Goal: Find specific page/section: Find specific page/section

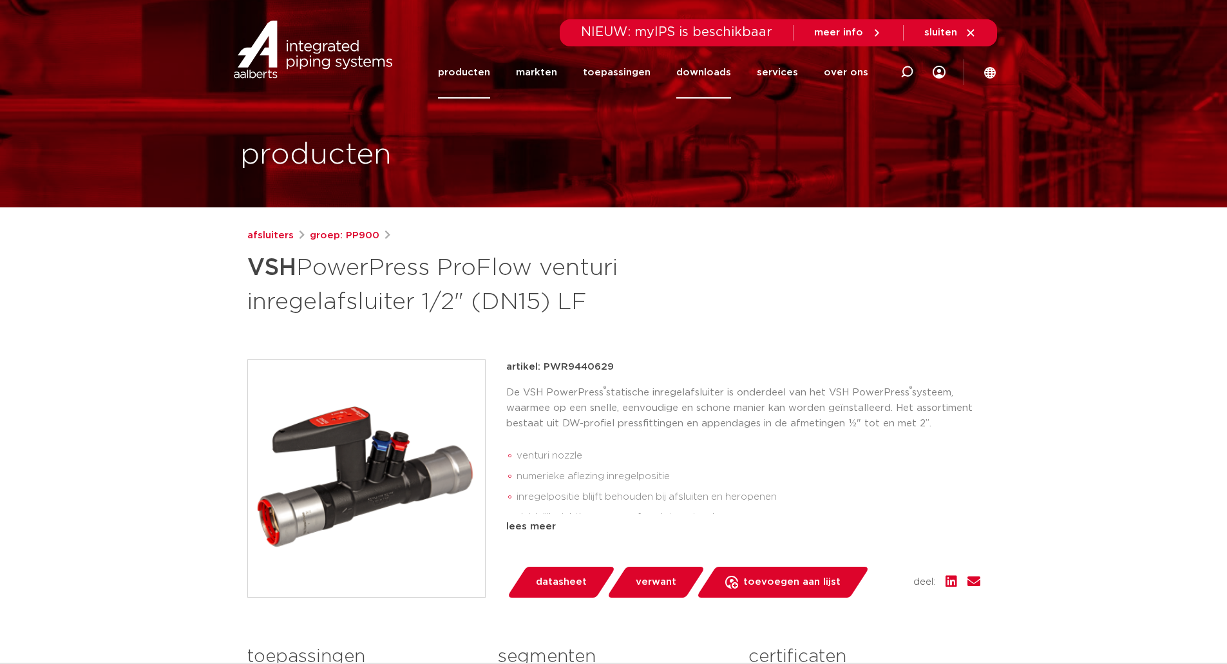
click at [698, 73] on link "downloads" at bounding box center [703, 72] width 55 height 52
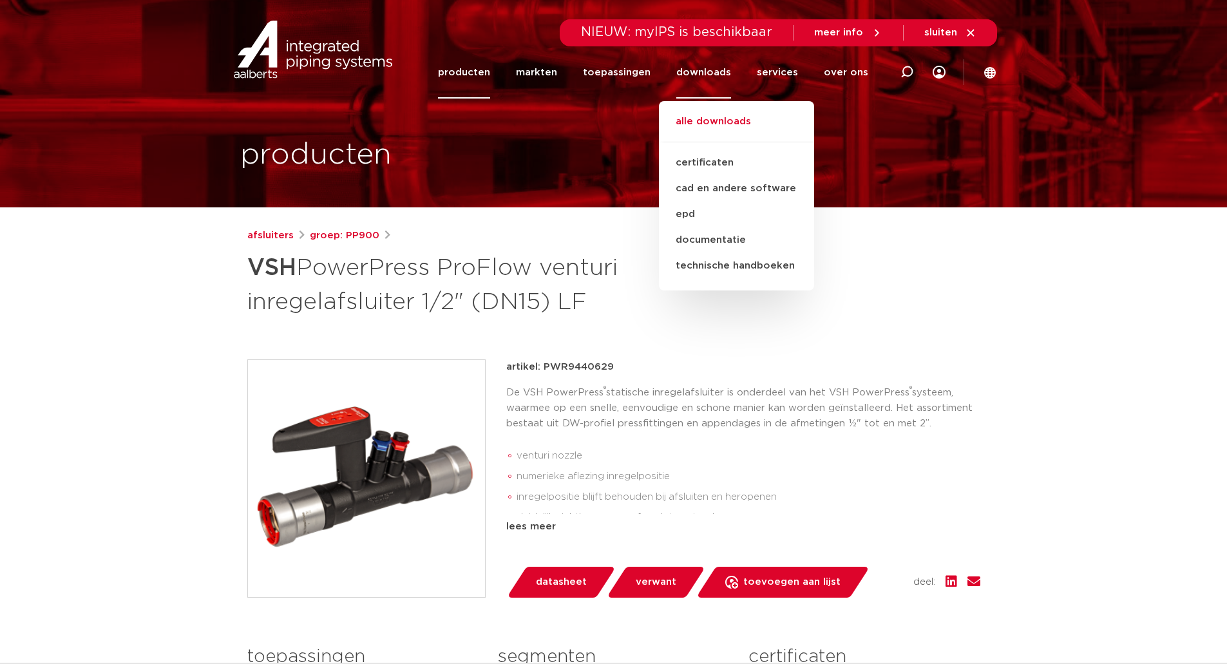
click at [712, 118] on link "alle downloads" at bounding box center [736, 128] width 155 height 28
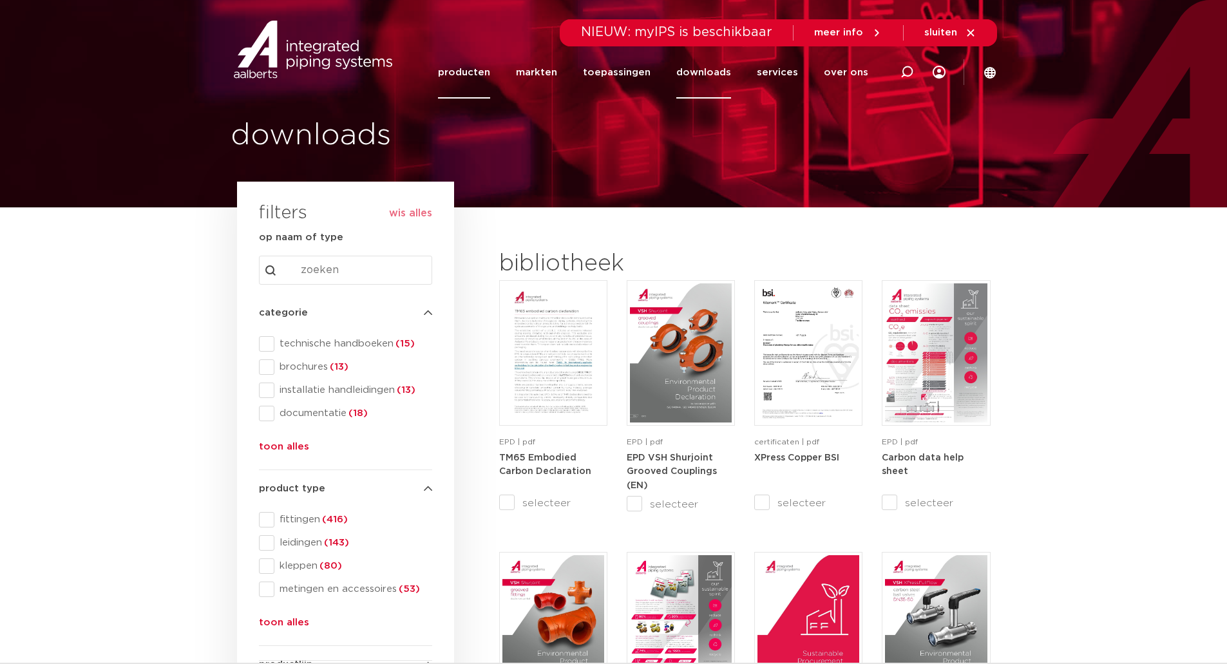
click at [481, 67] on link "producten" at bounding box center [464, 72] width 52 height 52
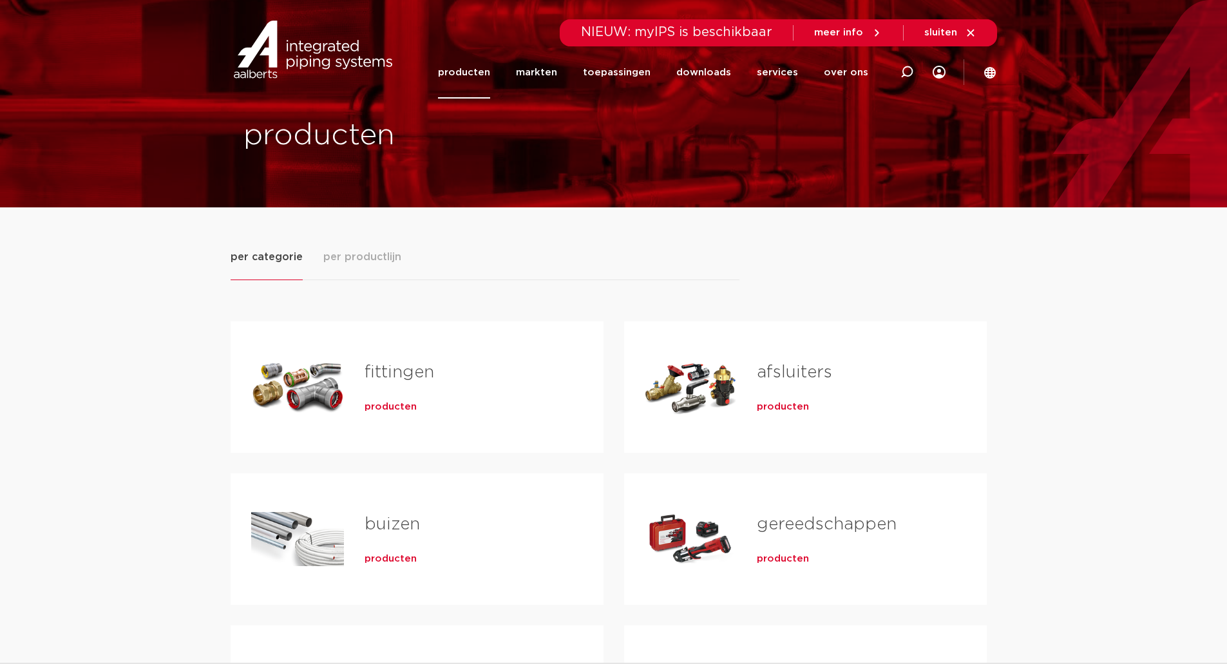
click at [391, 406] on span "producten" at bounding box center [391, 407] width 52 height 13
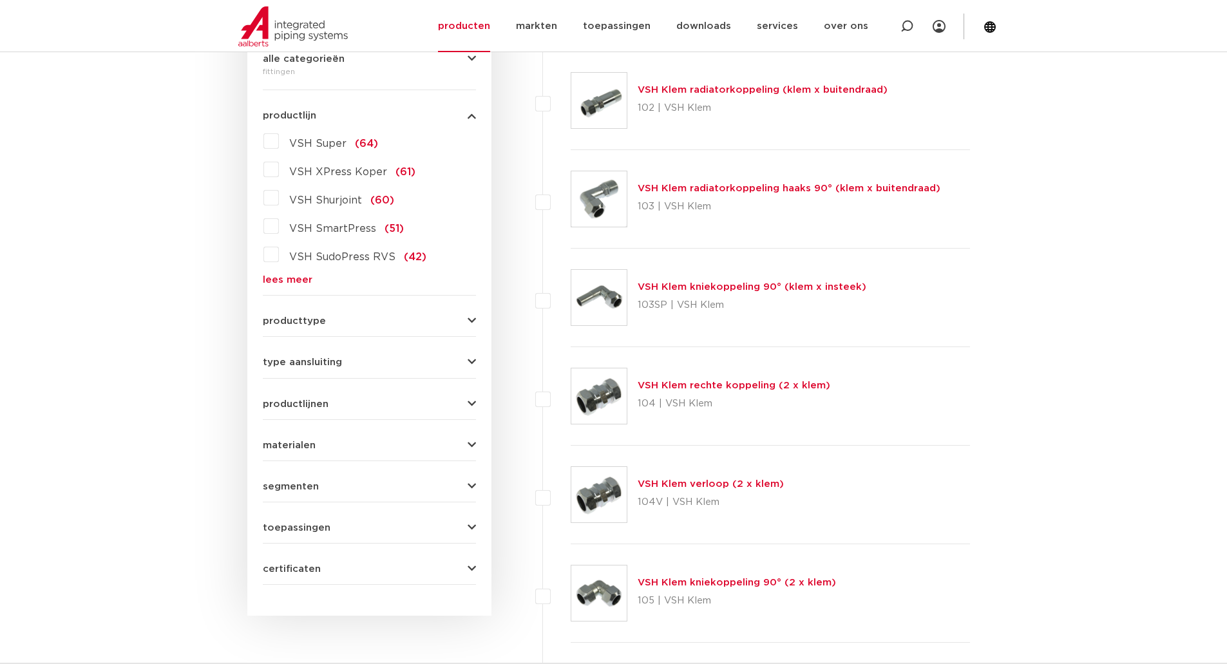
scroll to position [322, 0]
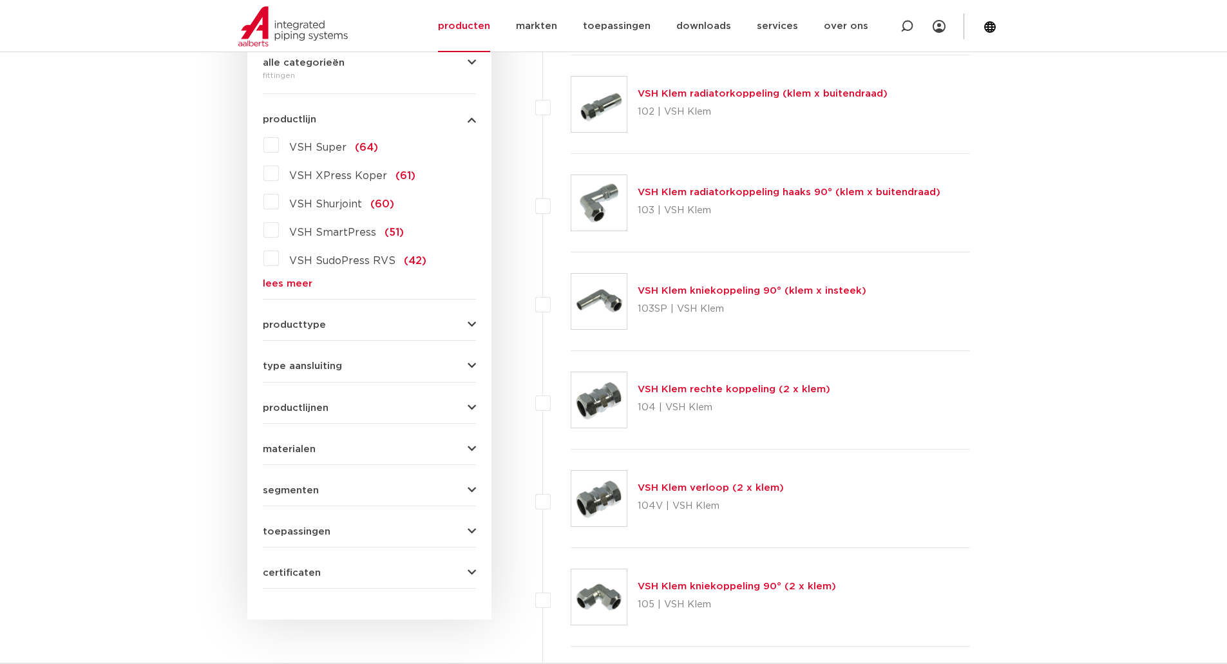
click at [279, 144] on label "VSH Super (64)" at bounding box center [328, 145] width 99 height 21
click at [0, 0] on input "VSH Super (64)" at bounding box center [0, 0] width 0 height 0
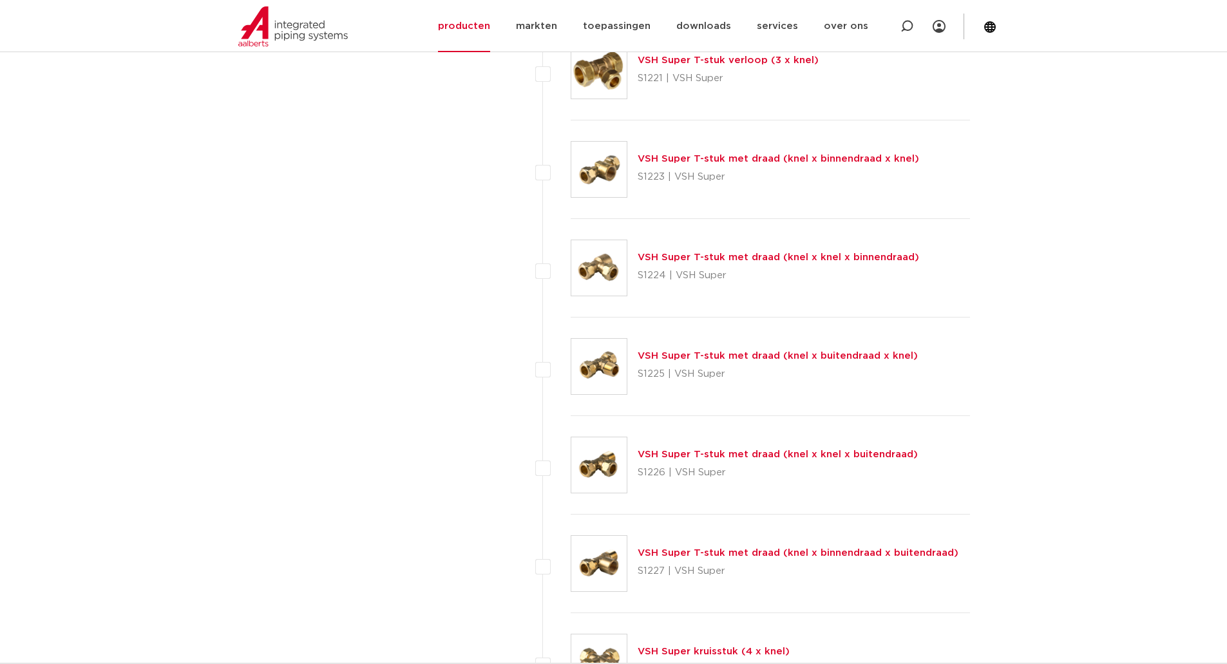
scroll to position [1610, 0]
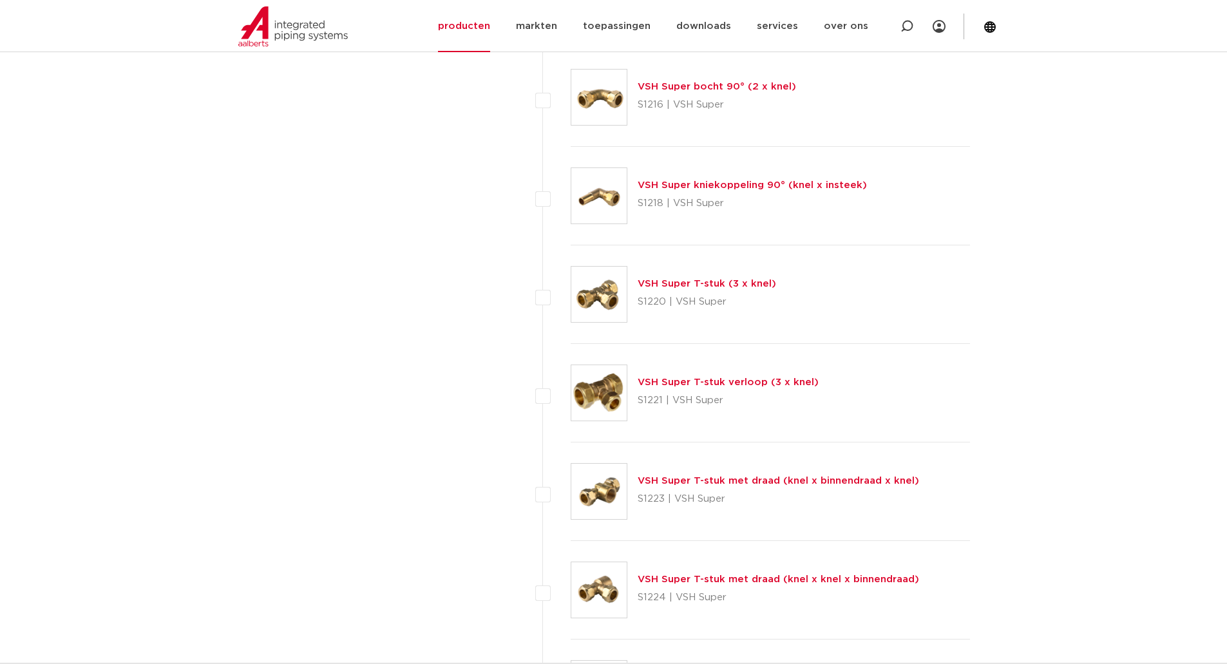
click at [728, 384] on link "VSH Super T-stuk verloop (3 x knel)" at bounding box center [728, 382] width 181 height 10
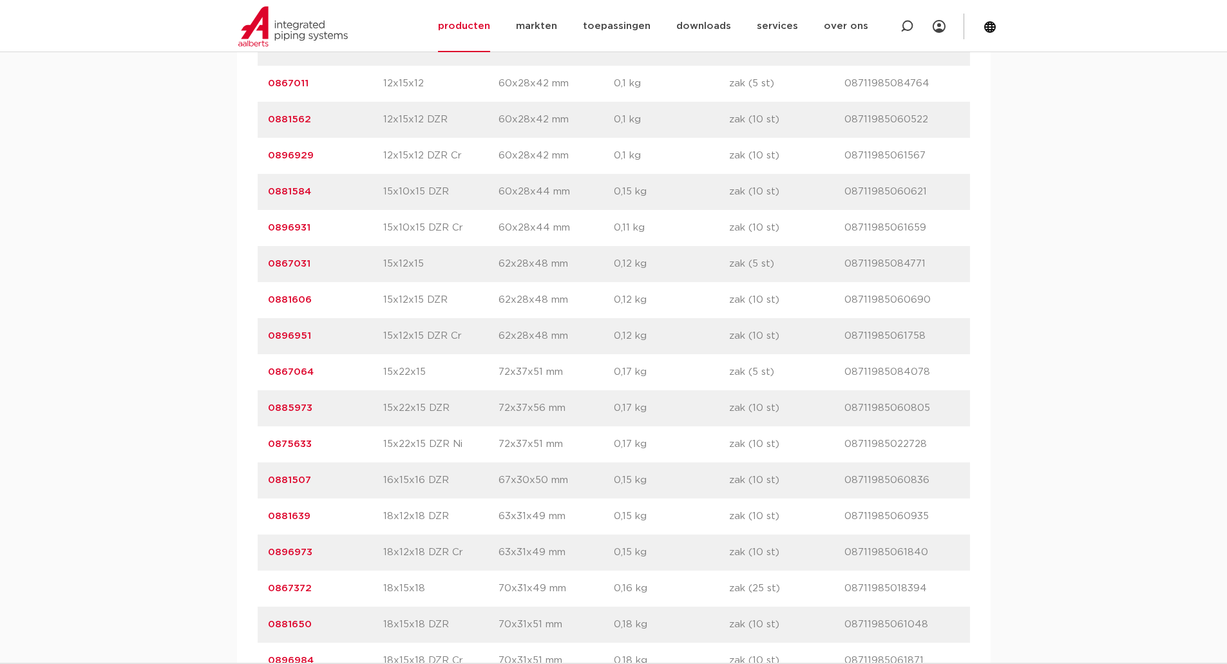
scroll to position [1288, 0]
